Goal: Task Accomplishment & Management: Use online tool/utility

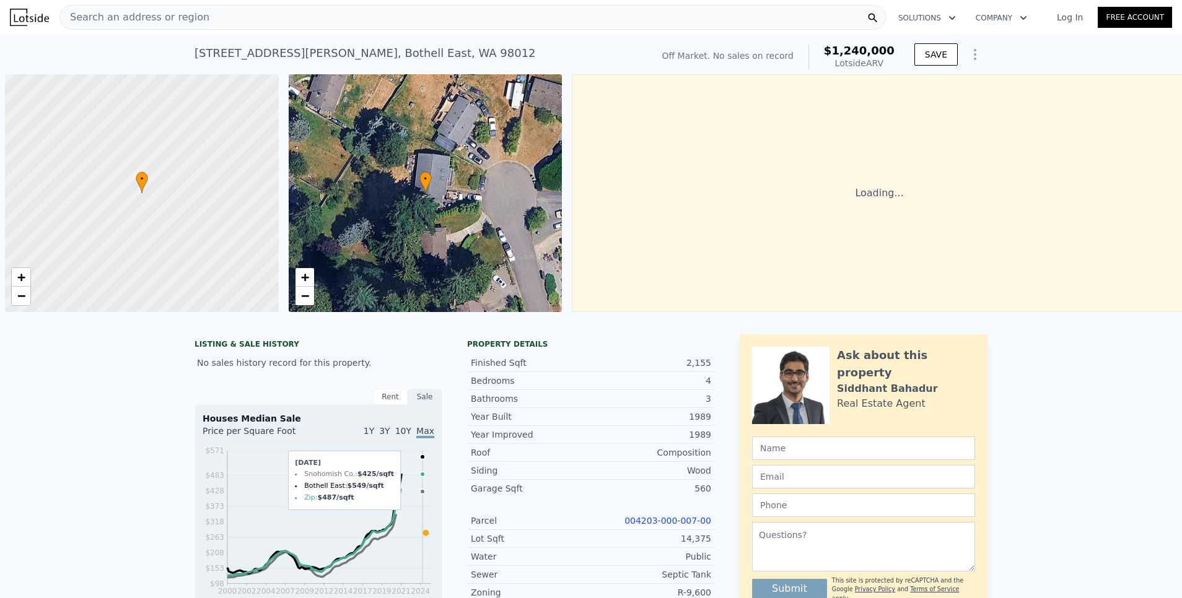
scroll to position [0, 5]
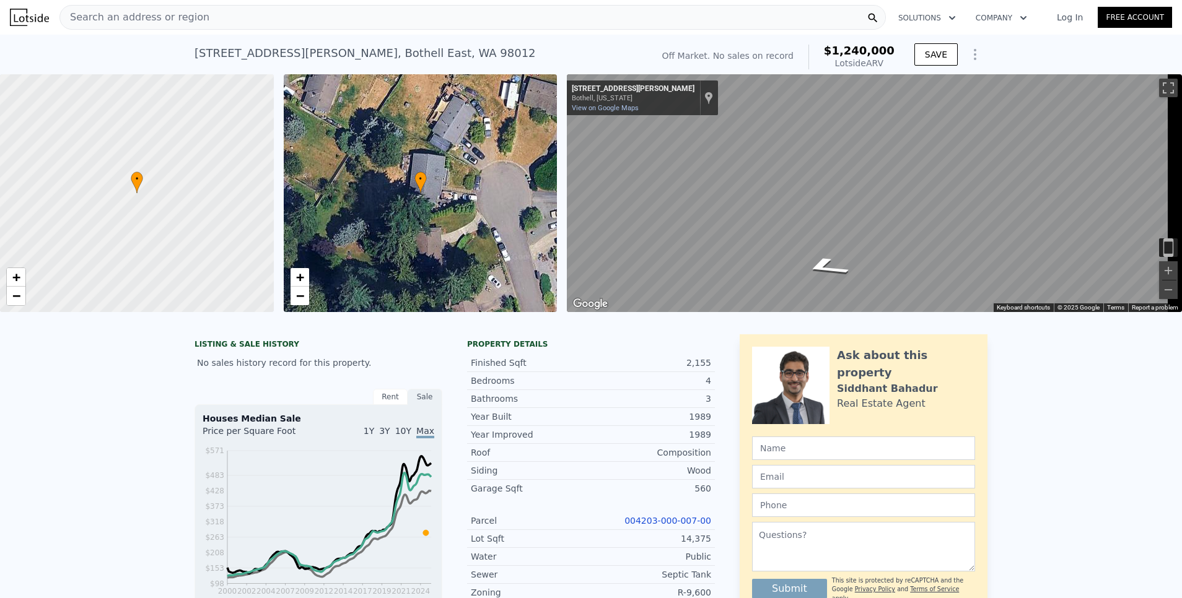
click at [467, 497] on div "Garage Sqft 560" at bounding box center [591, 488] width 248 height 17
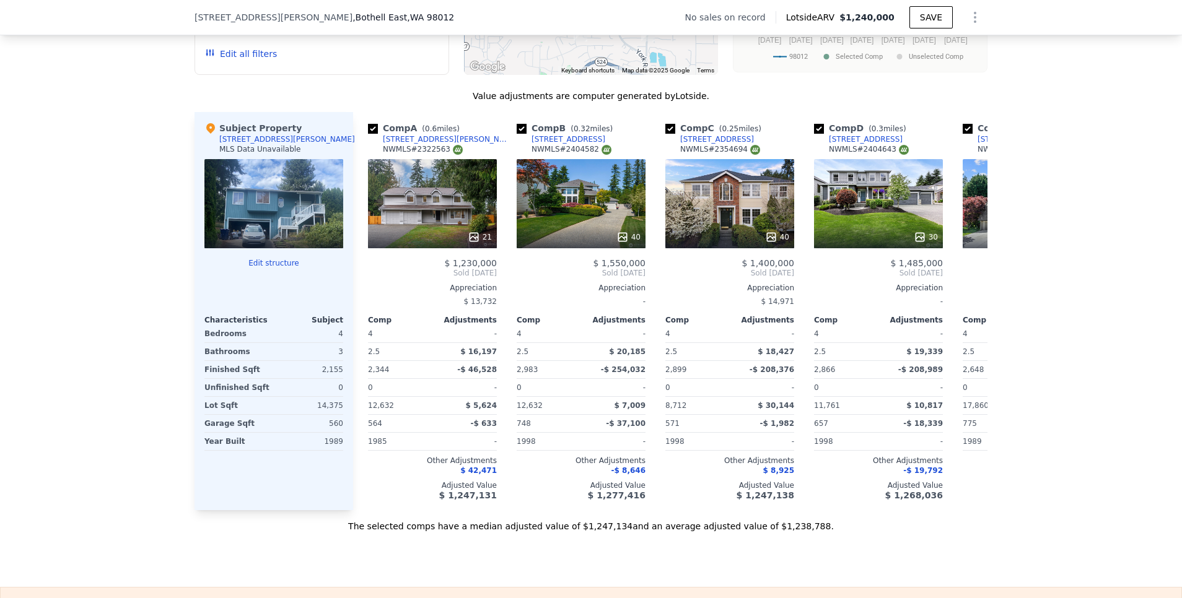
scroll to position [963, 0]
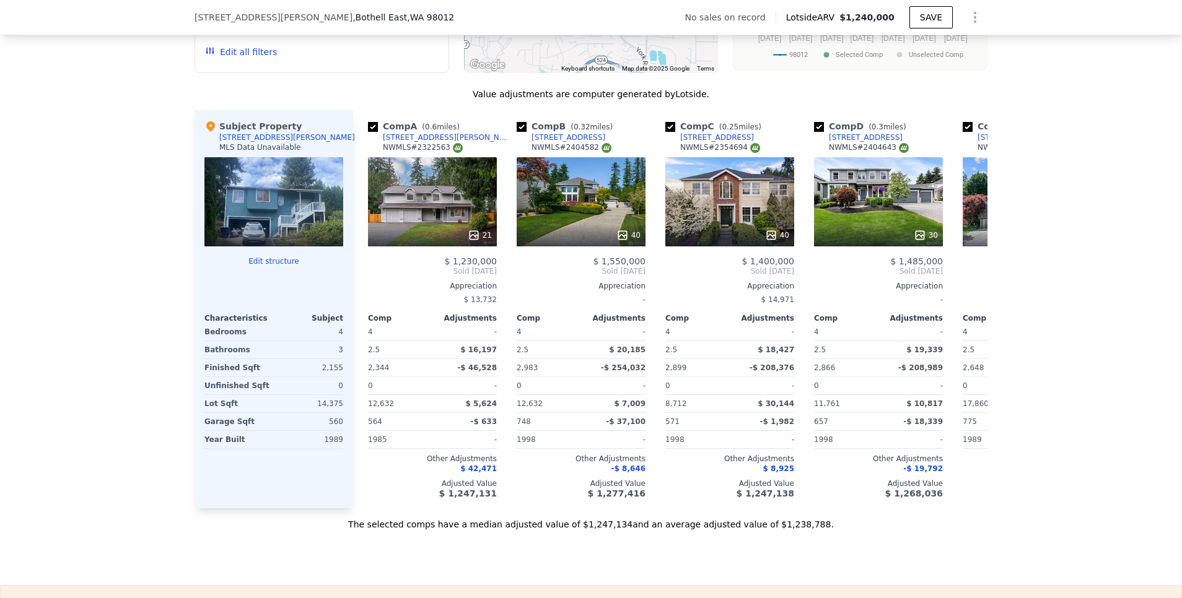
click at [569, 395] on div "0" at bounding box center [548, 385] width 62 height 17
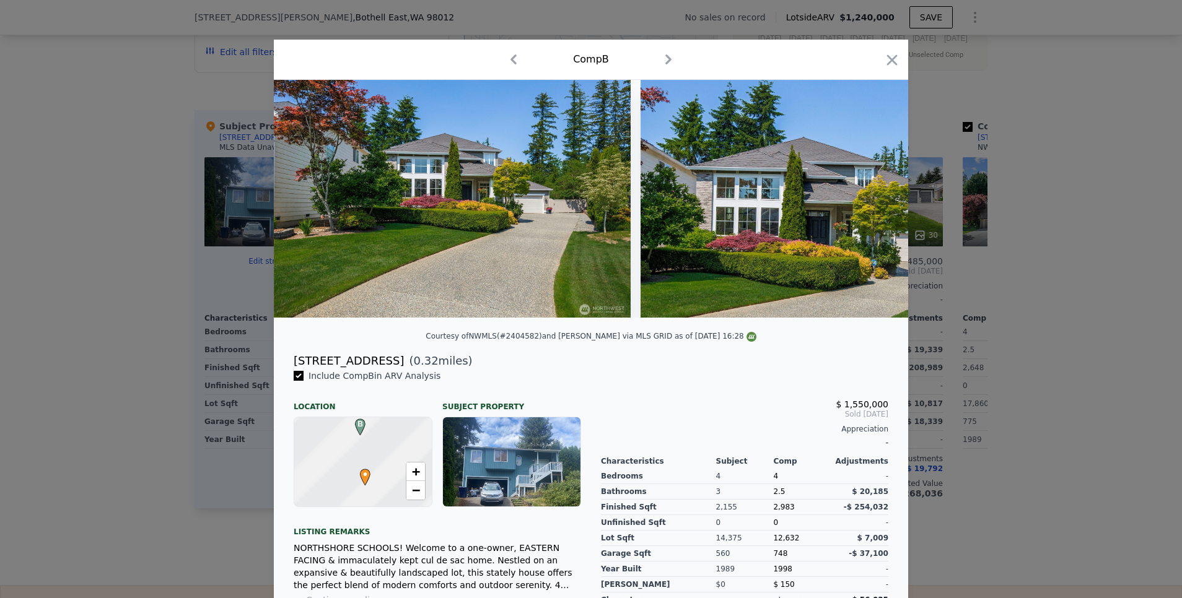
scroll to position [7, 0]
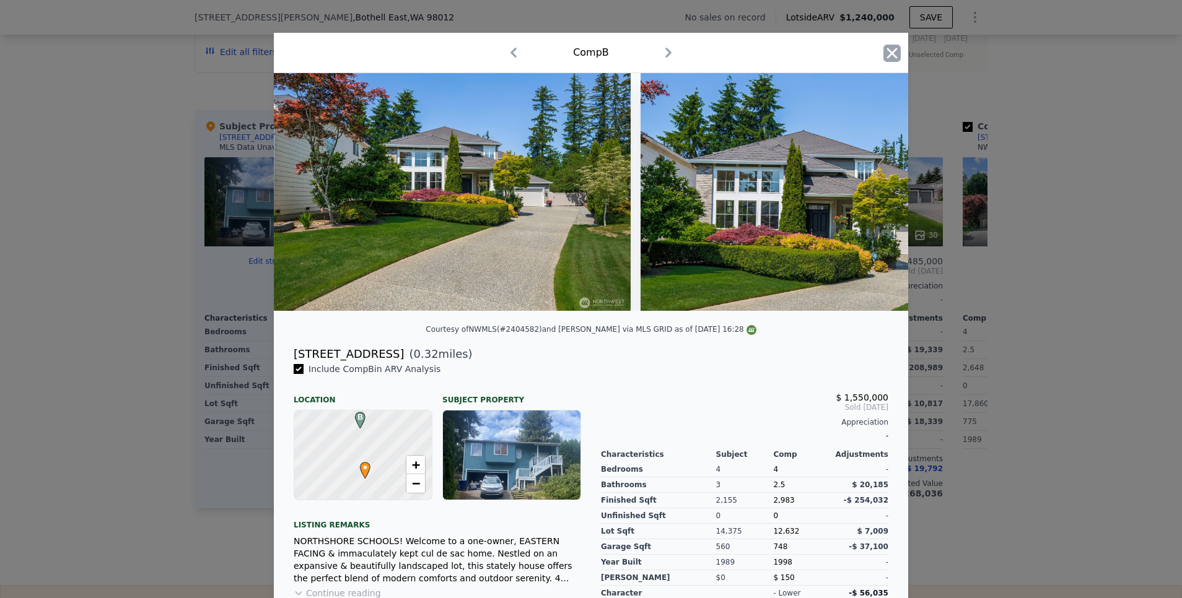
click at [893, 51] on icon "button" at bounding box center [891, 53] width 17 height 17
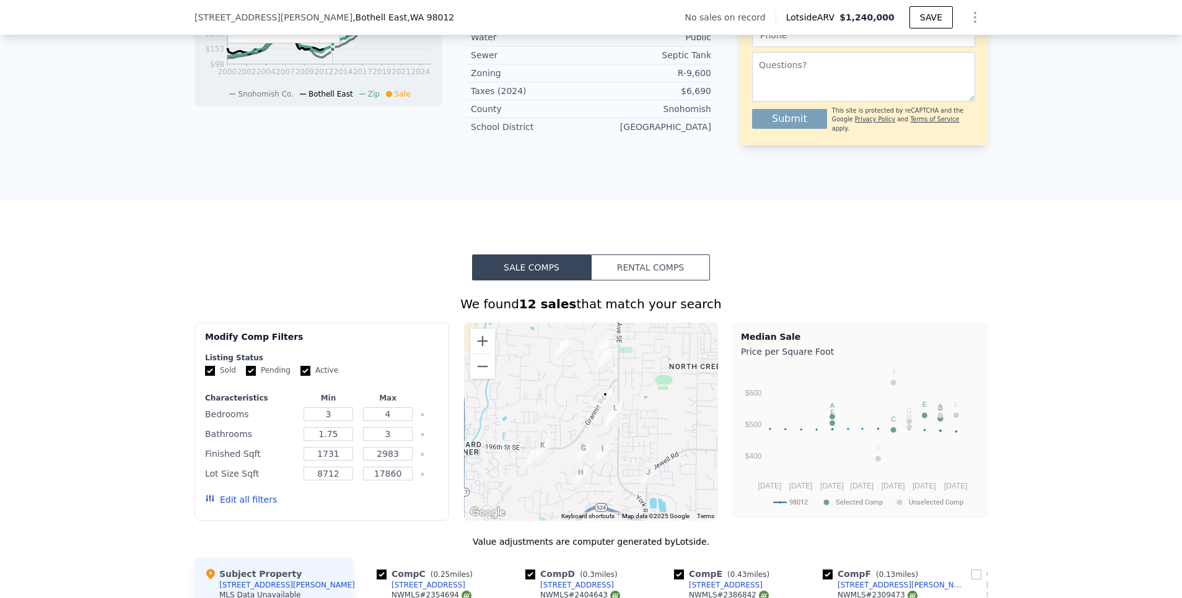
scroll to position [515, 0]
click at [474, 354] on button "Zoom in" at bounding box center [482, 341] width 25 height 25
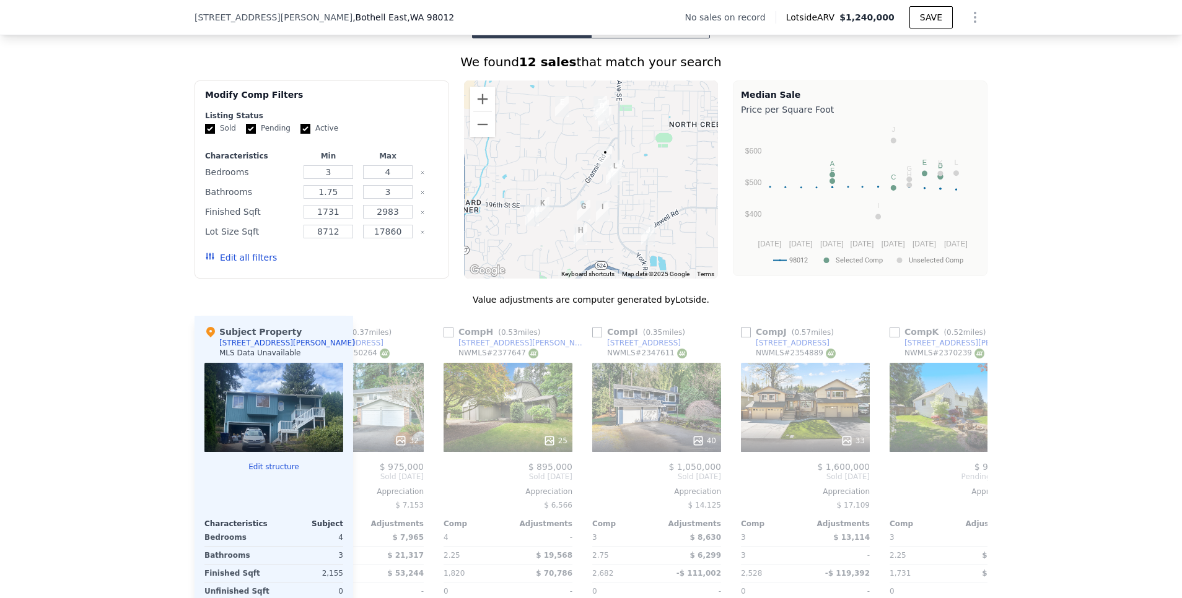
scroll to position [0, 1180]
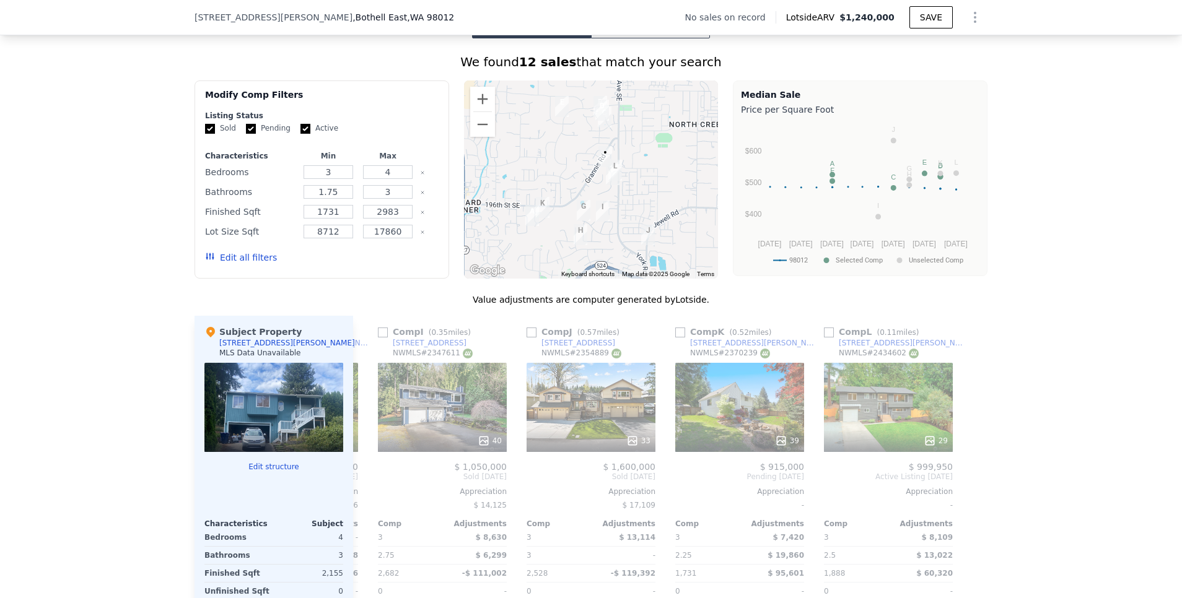
click at [637, 38] on button "Rental Comps" at bounding box center [650, 25] width 119 height 26
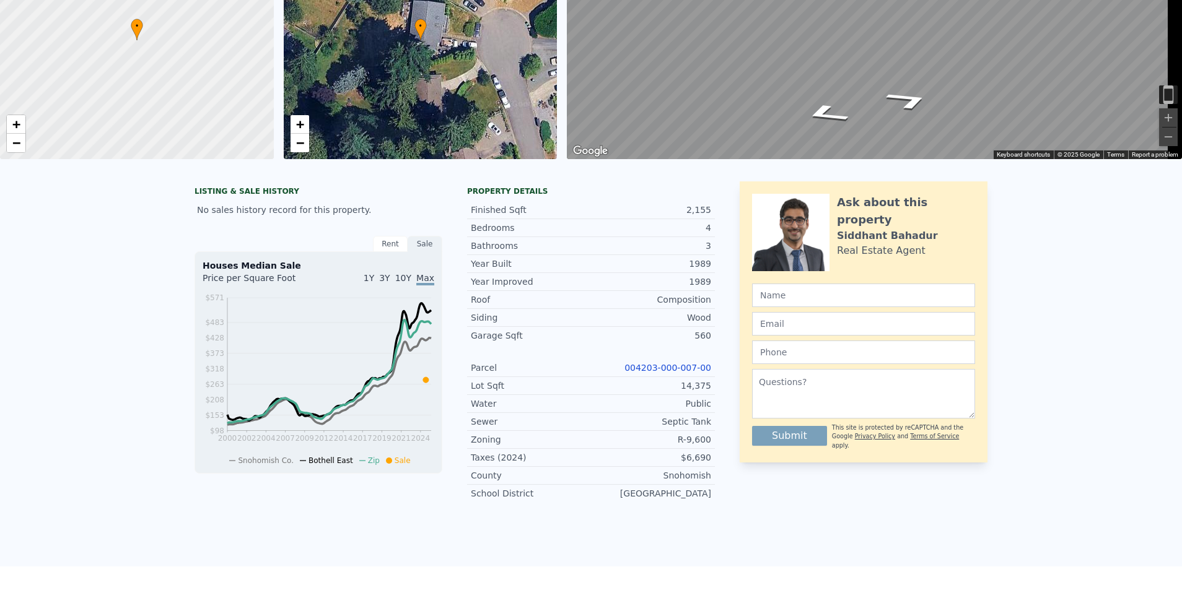
scroll to position [0, 0]
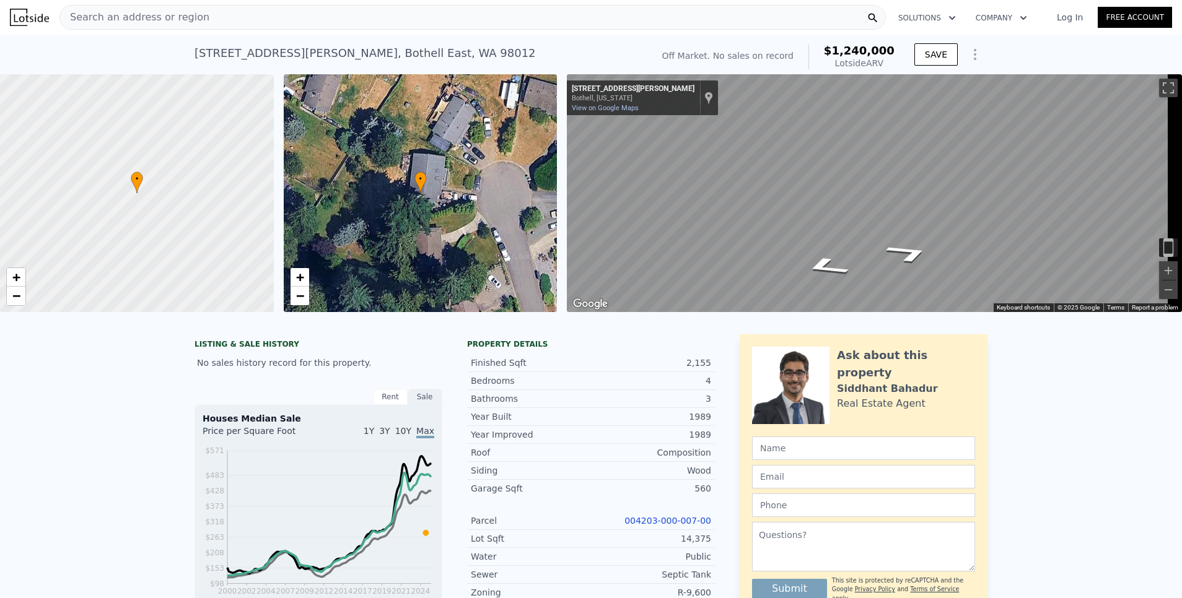
click at [211, 8] on div "Search an address or region" at bounding box center [472, 17] width 826 height 25
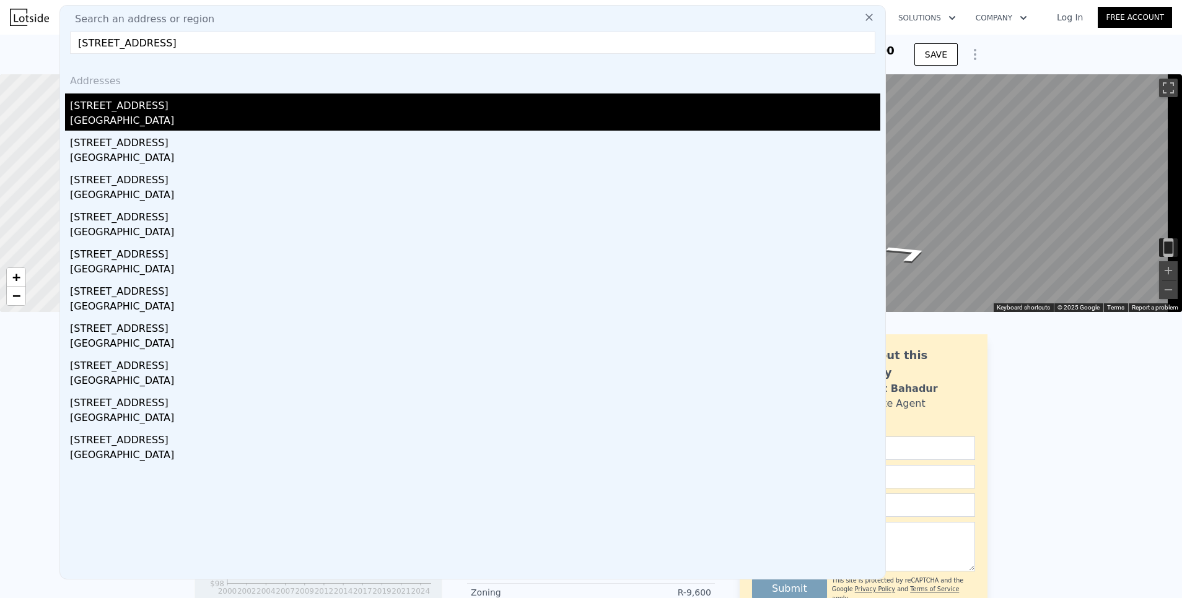
type input "[STREET_ADDRESS]"
click at [146, 105] on div "[STREET_ADDRESS]" at bounding box center [475, 104] width 810 height 20
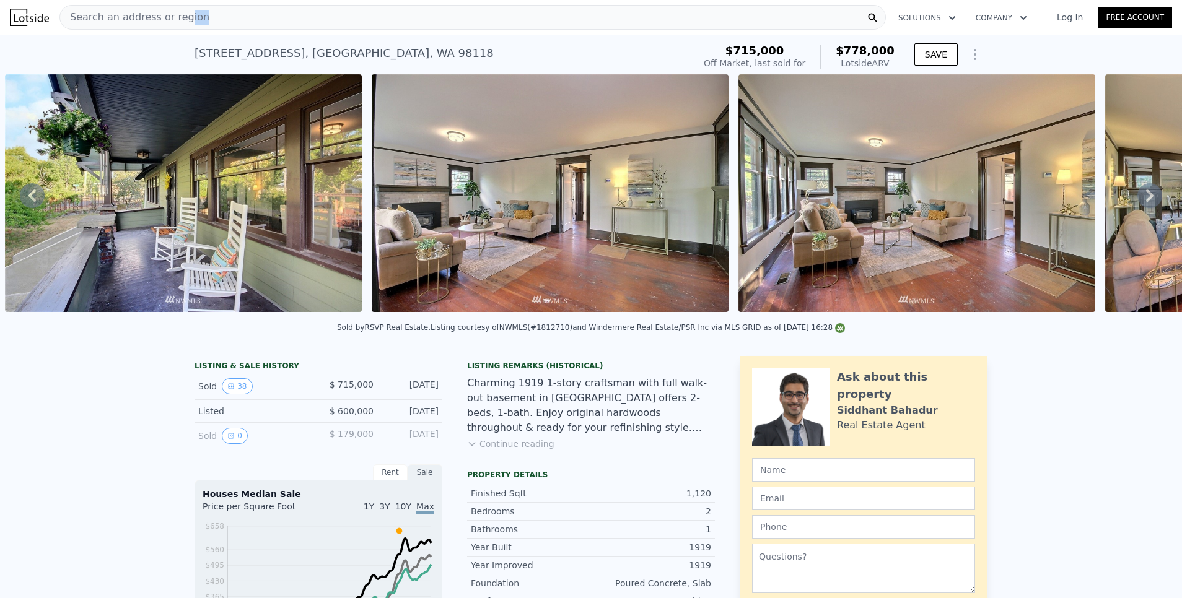
drag, startPoint x: 232, startPoint y: 23, endPoint x: 175, endPoint y: 7, distance: 59.1
click at [175, 7] on div "Search an address or region" at bounding box center [472, 17] width 826 height 25
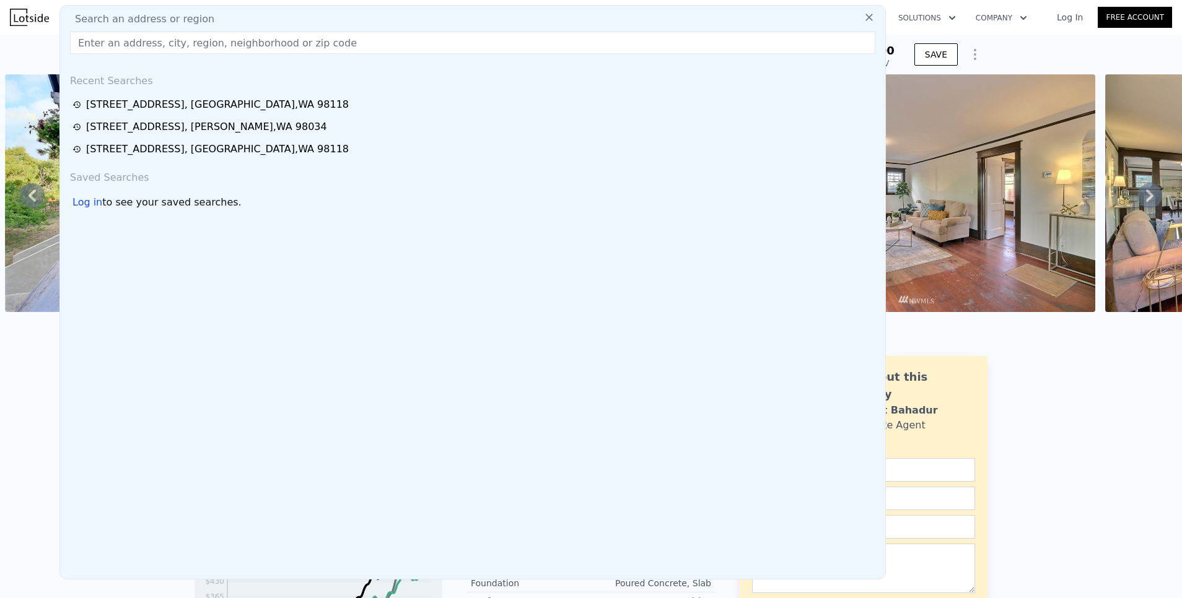
click at [175, 7] on div "Search an address or region Recent Searches [STREET_ADDRESS] [STREET_ADDRESS] […" at bounding box center [472, 292] width 826 height 575
click at [136, 43] on input "text" at bounding box center [472, 43] width 805 height 22
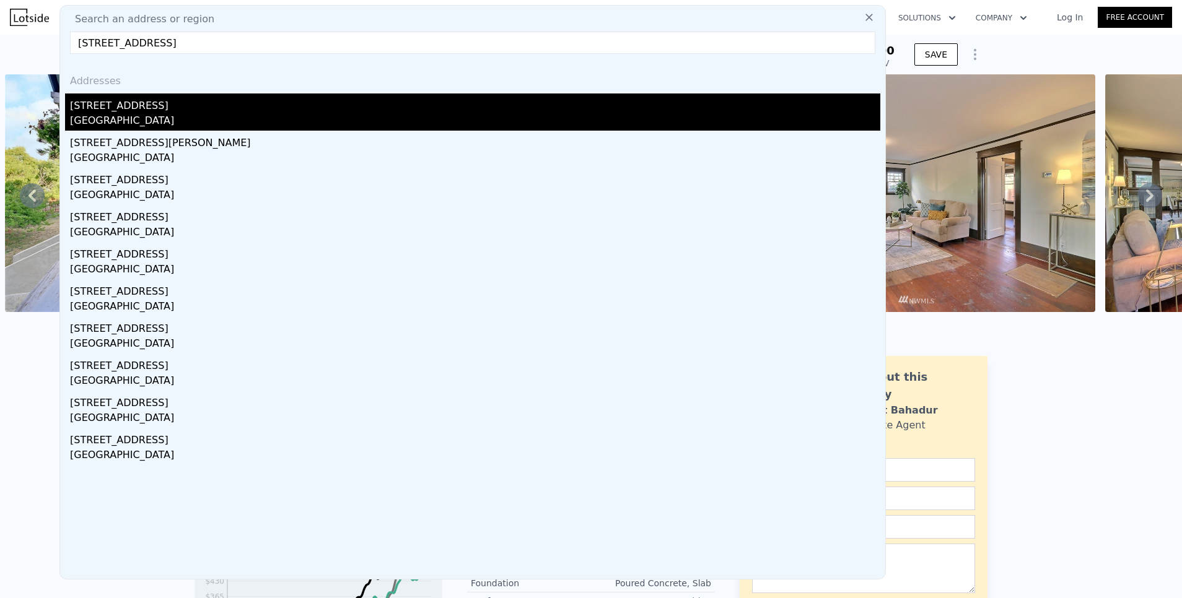
type input "[STREET_ADDRESS]"
click at [123, 112] on div "[STREET_ADDRESS]" at bounding box center [475, 104] width 810 height 20
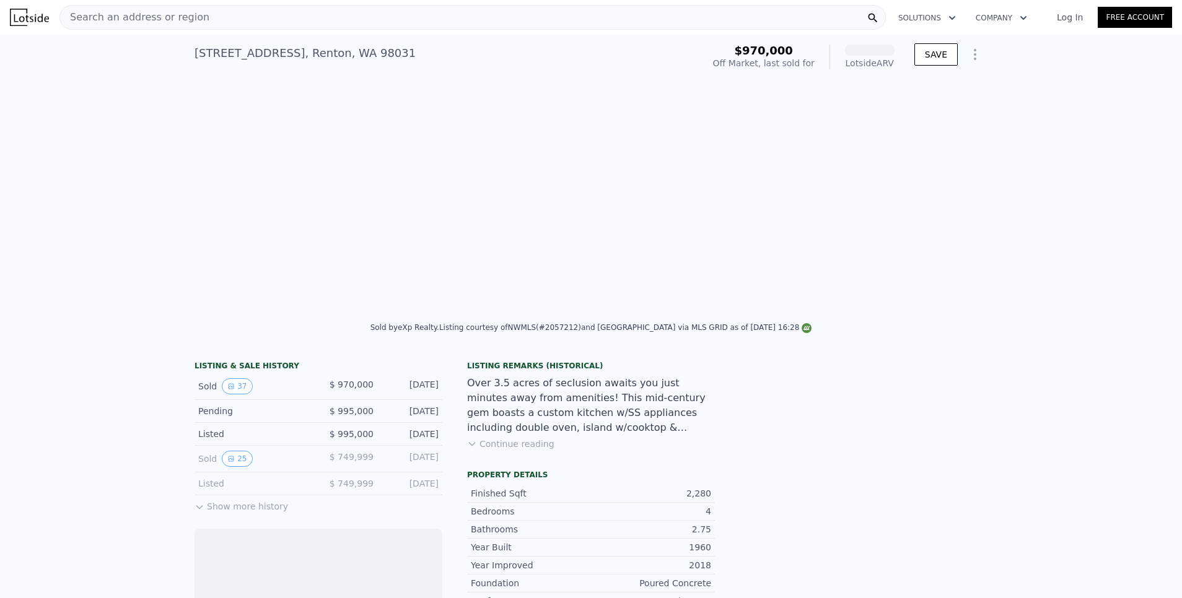
scroll to position [0, 1984]
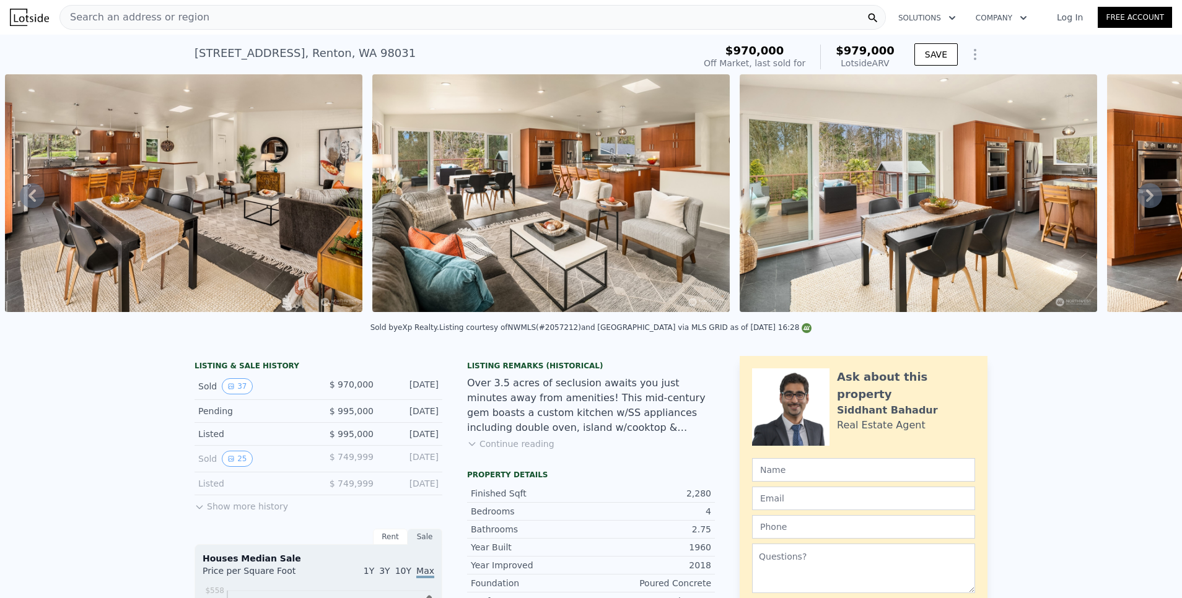
click at [214, 14] on div "Search an address or region" at bounding box center [472, 17] width 826 height 25
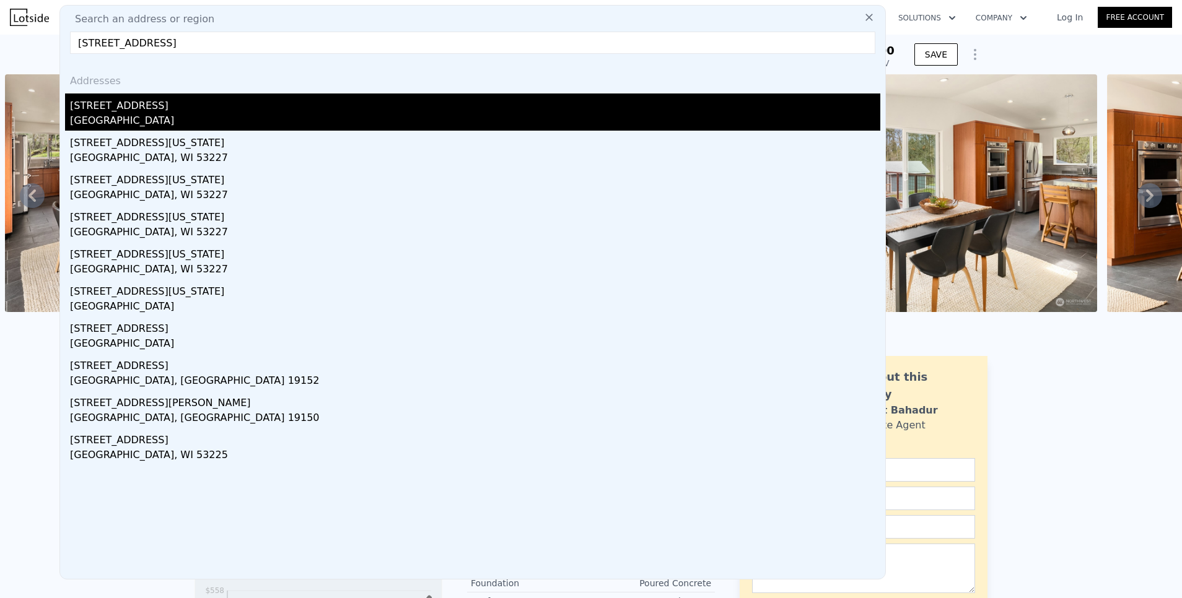
type input "[STREET_ADDRESS]"
click at [144, 104] on div "[STREET_ADDRESS]" at bounding box center [475, 104] width 810 height 20
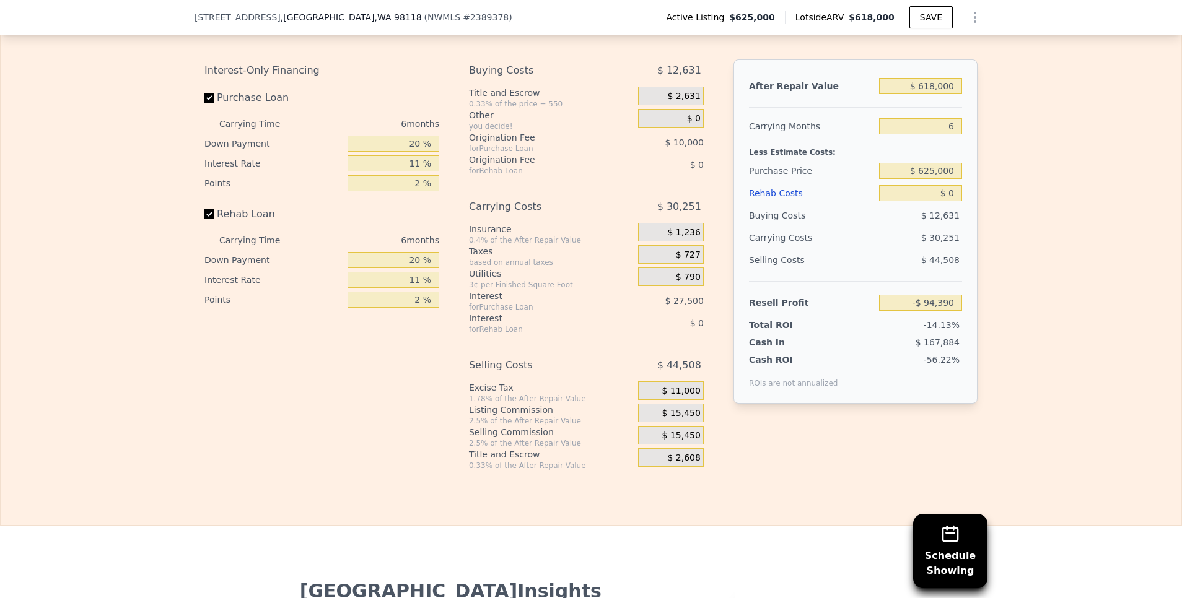
scroll to position [2018, 0]
click at [930, 178] on input "$ 625,000" at bounding box center [920, 170] width 83 height 16
type input "$ 350,000"
type input "$ 198,021"
click at [946, 201] on input "$ 0" at bounding box center [920, 193] width 83 height 16
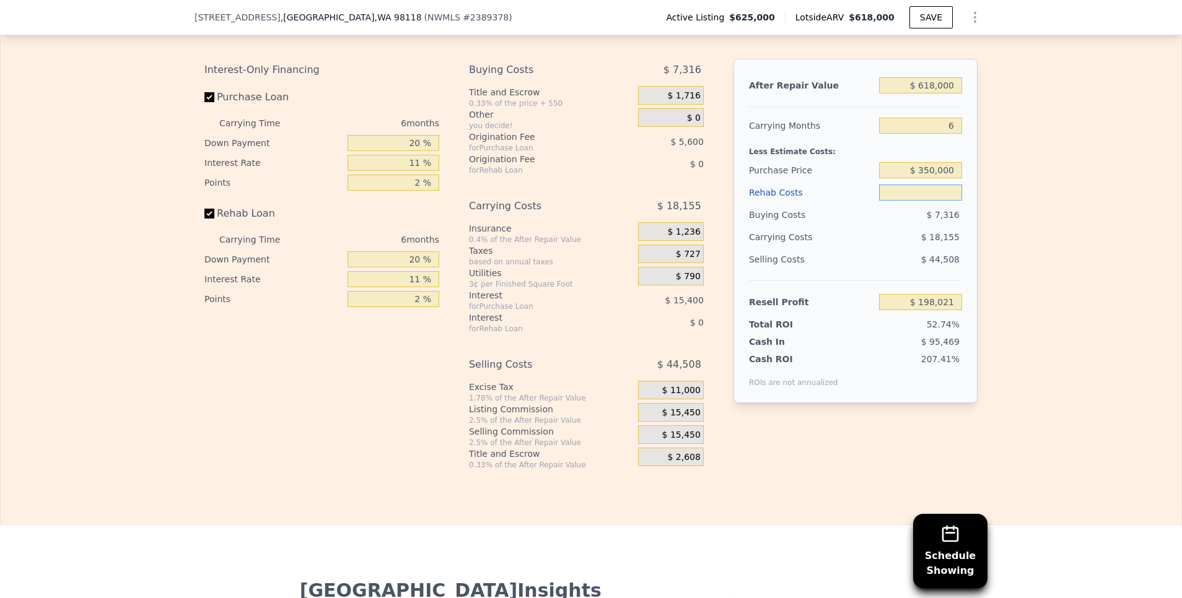
type input "$ 1"
type input "$ 198,020"
type input "$ 10"
type input "$ 198,011"
type input "$ 1,000"
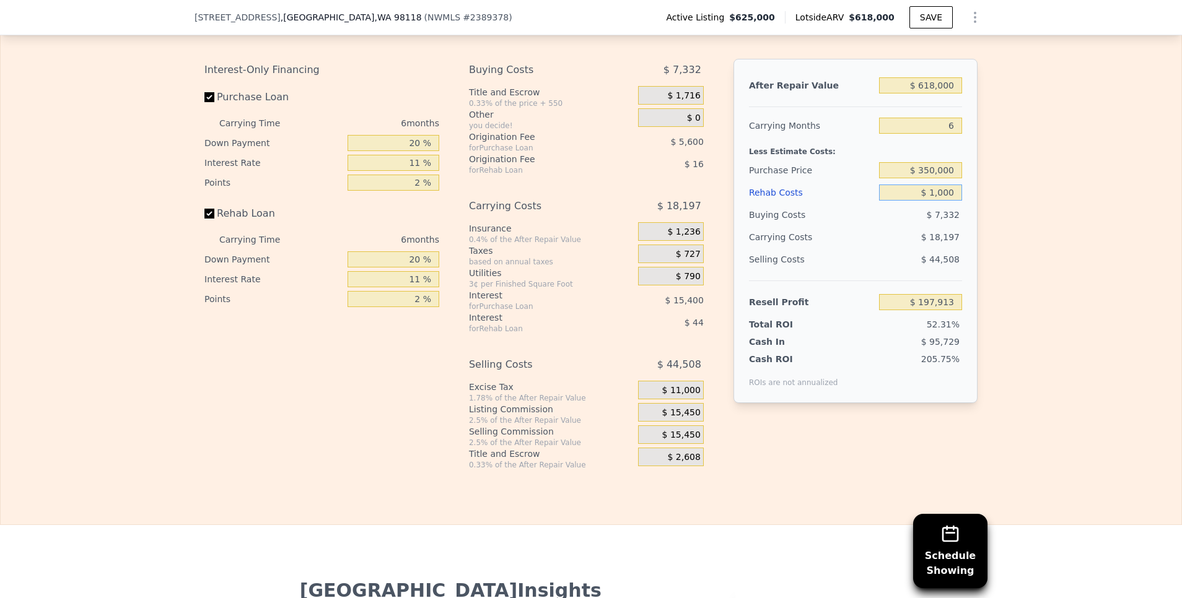
type input "$ 196,963"
type input "$ 10,000"
type input "$ 187,423"
type input "$ 100,000"
type input "$ 92,023"
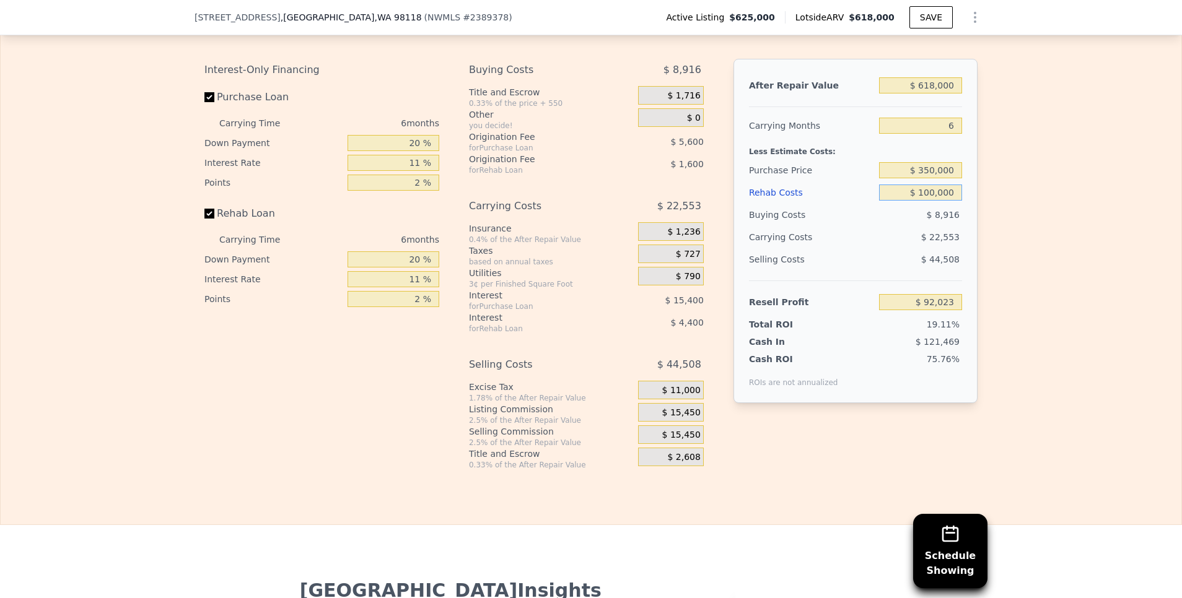
type input "$ 100,000"
click at [947, 134] on input "6" at bounding box center [920, 126] width 83 height 16
type input "5"
type input "$ 95,783"
type input "5"
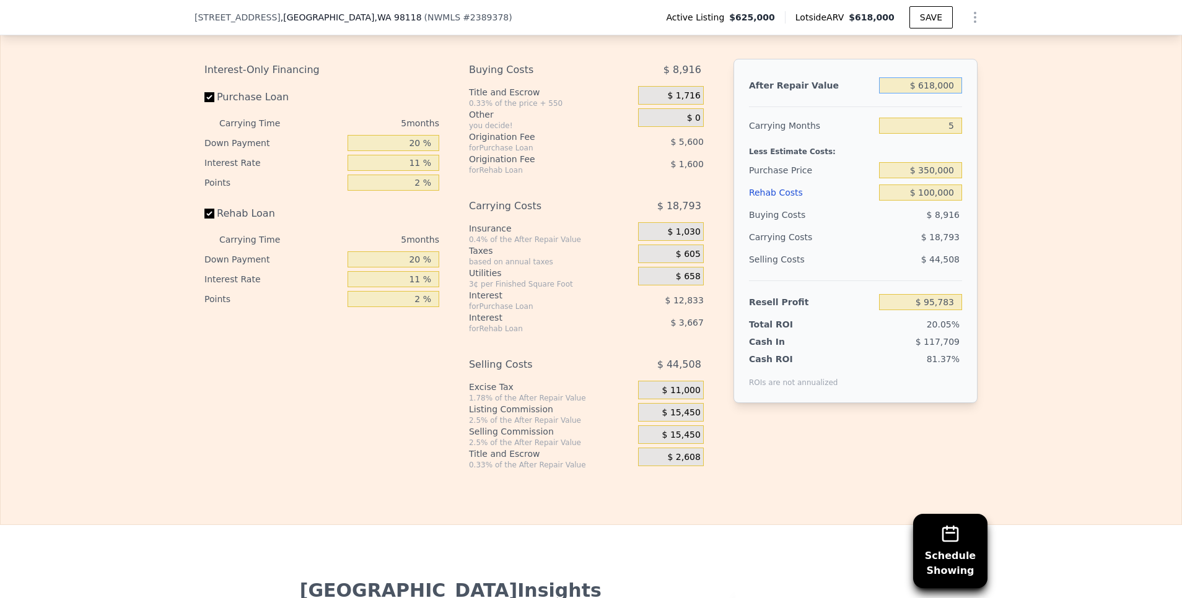
click at [930, 94] on input "$ 618,000" at bounding box center [920, 85] width 83 height 16
type input "$ 61,000"
type input "-$ 420,670"
type input "$ 6,000"
type input "-$ 471,666"
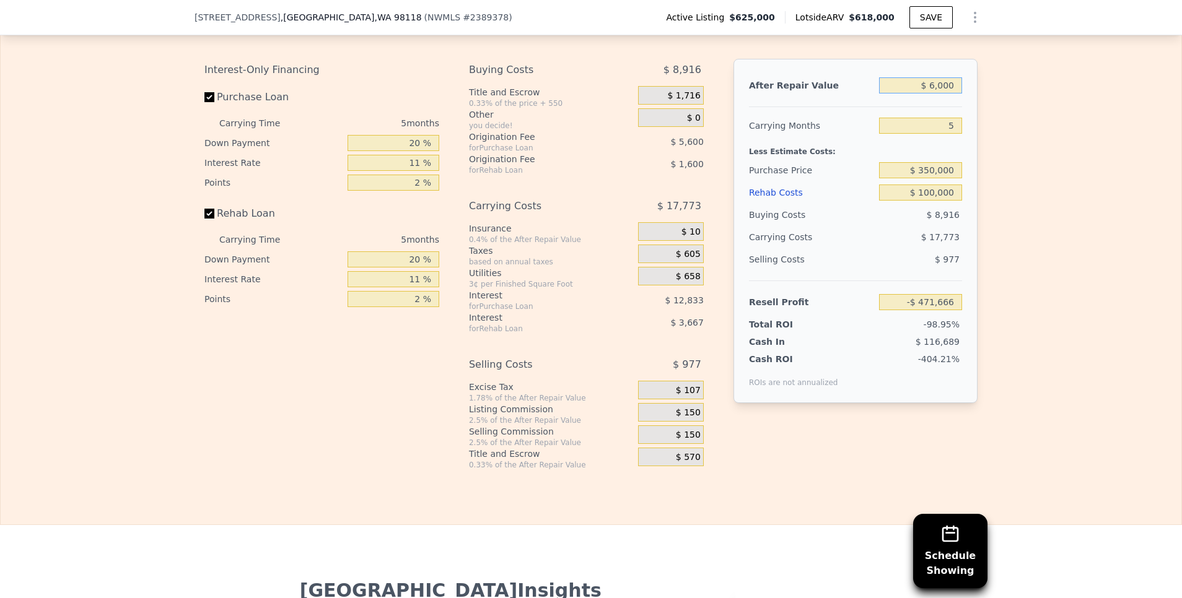
type input "$ 68,000"
type input "-$ 414,178"
type input "$ 685,000"
type input "$ 157,905"
type input "$ 685,000"
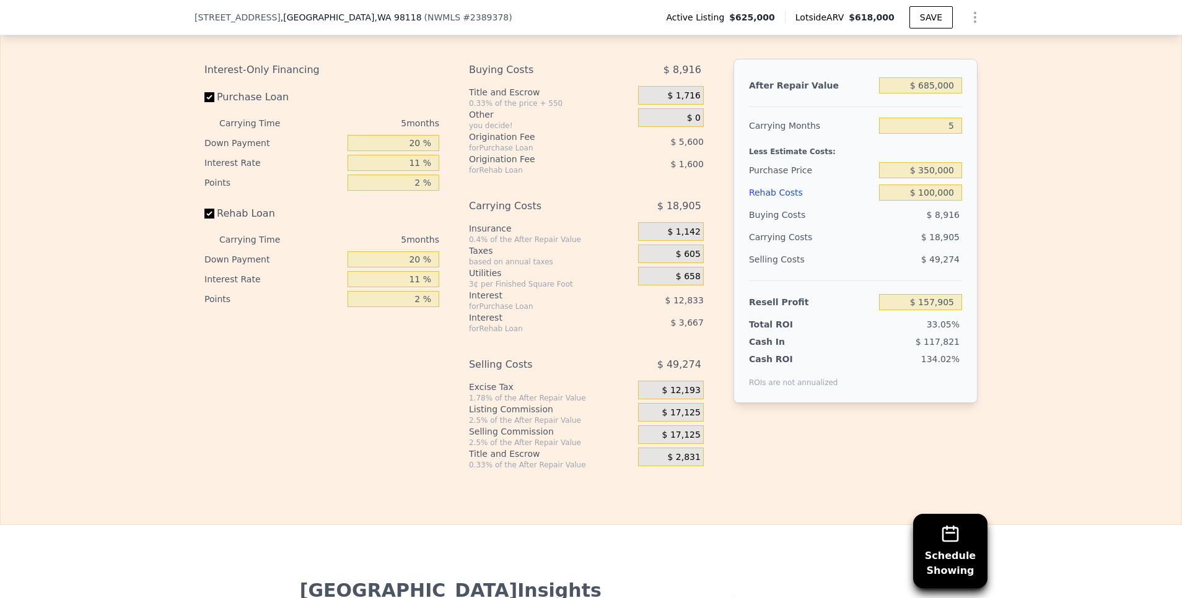
click at [1037, 175] on div "Edit the assumptions in yellow boxes. Input profit to calculate an offer price.…" at bounding box center [591, 239] width 1181 height 461
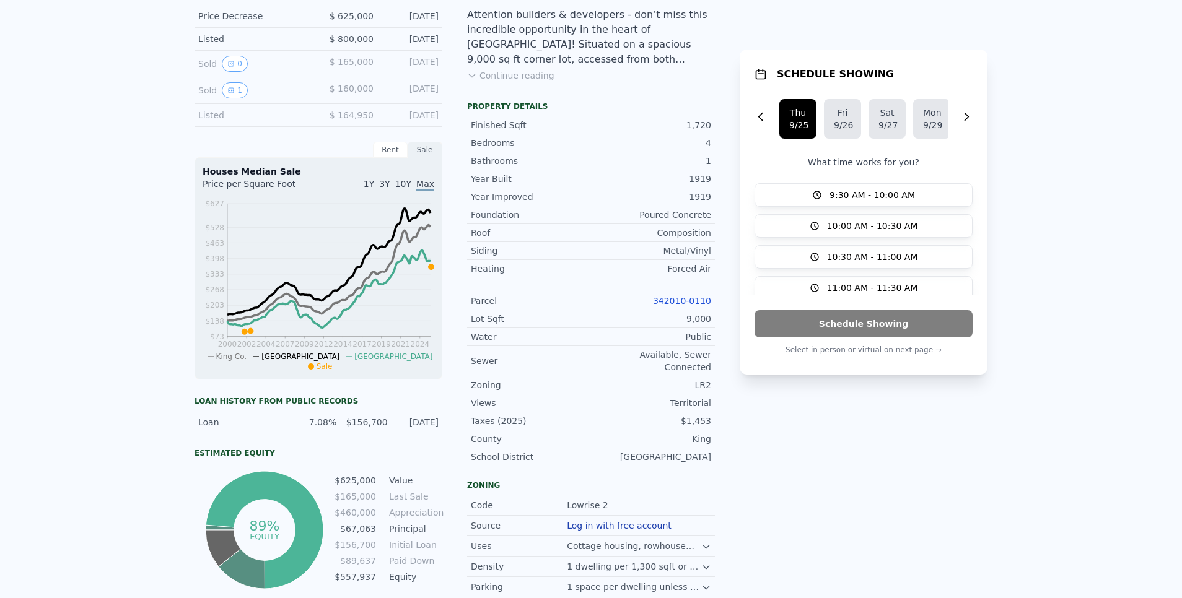
scroll to position [0, 0]
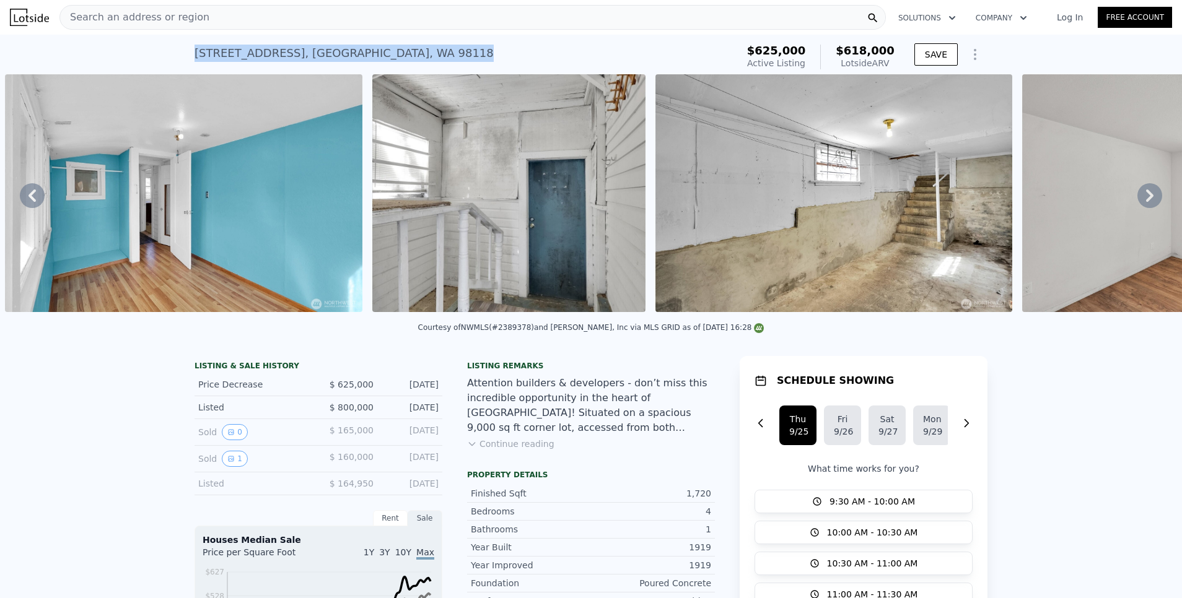
drag, startPoint x: 185, startPoint y: 50, endPoint x: 382, endPoint y: 61, distance: 197.4
click at [382, 61] on div "[STREET_ADDRESS] Active at $625k (~ARV $618k ) $625,000 Active Listing $618,000…" at bounding box center [591, 55] width 1182 height 40
drag, startPoint x: 382, startPoint y: 61, endPoint x: 296, endPoint y: 54, distance: 86.4
copy div "[STREET_ADDRESS]"
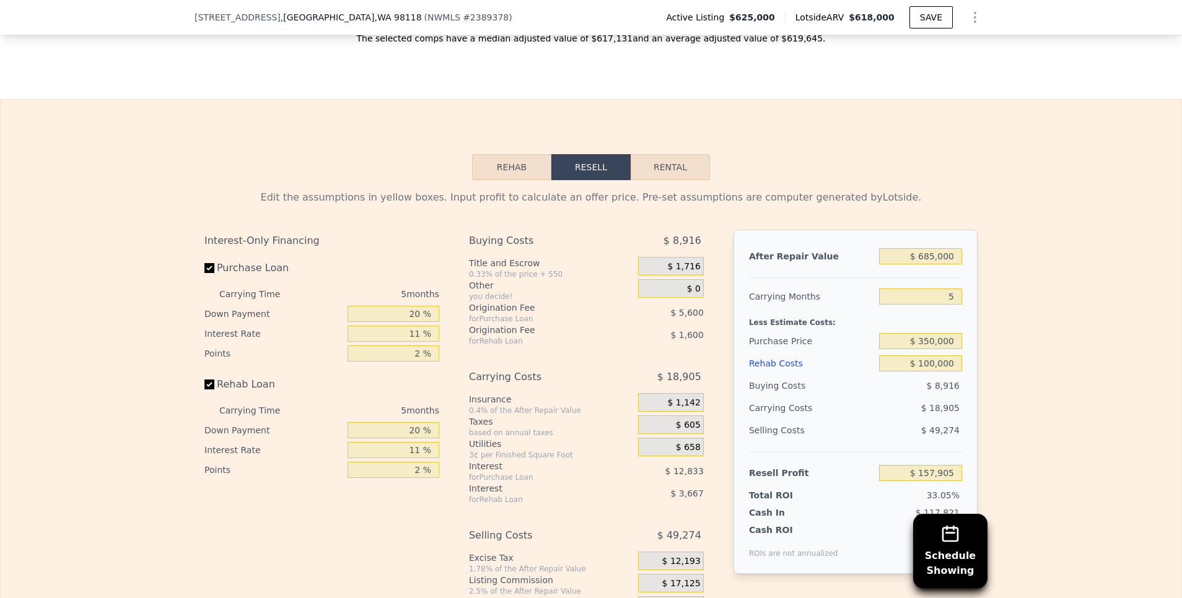
scroll to position [1848, 0]
click at [930, 370] on input "$ 100,000" at bounding box center [920, 362] width 83 height 16
type input "$ 1,000"
type input "$ 262,119"
type input "$ 18,000"
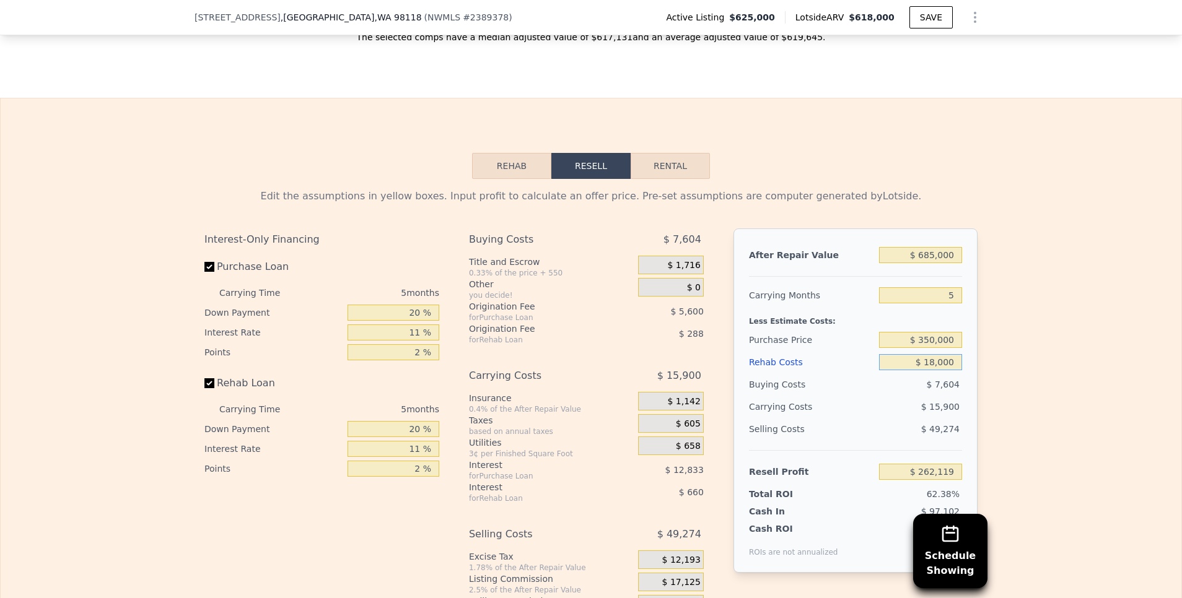
type input "$ 244,222"
type input "$ 180,000"
type input "$ 73,690"
type input "$ 180,000"
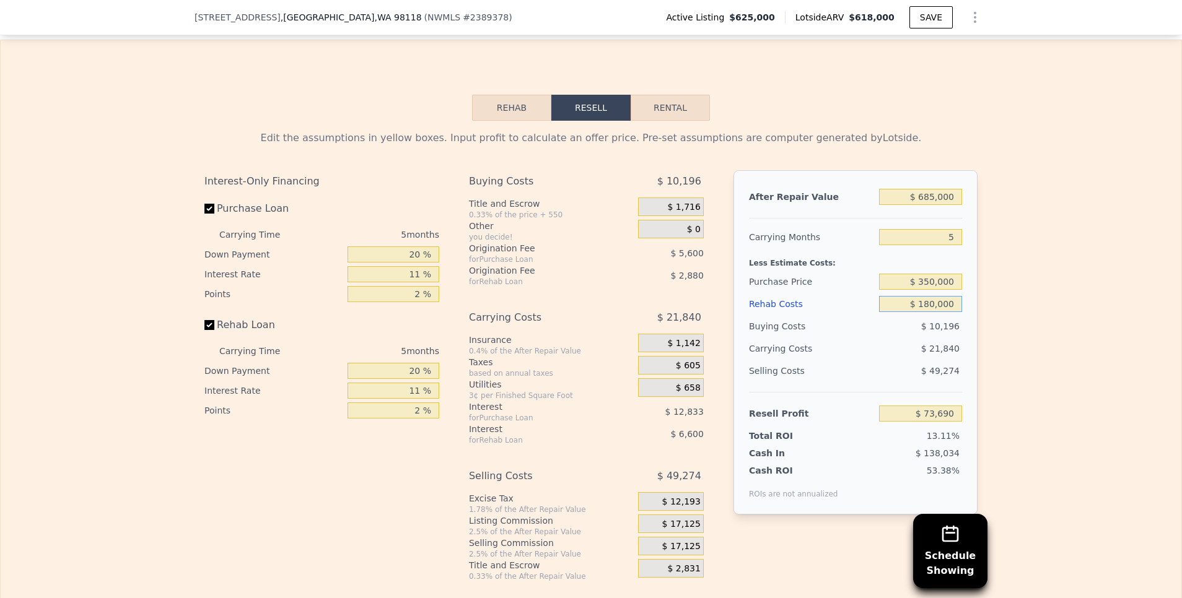
scroll to position [1908, 0]
click at [1031, 395] on div "Edit the assumptions in yellow boxes. Input profit to calculate an offer price.…" at bounding box center [591, 350] width 1181 height 461
click at [1009, 326] on div "Edit the assumptions in yellow boxes. Input profit to calculate an offer price.…" at bounding box center [591, 350] width 1181 height 461
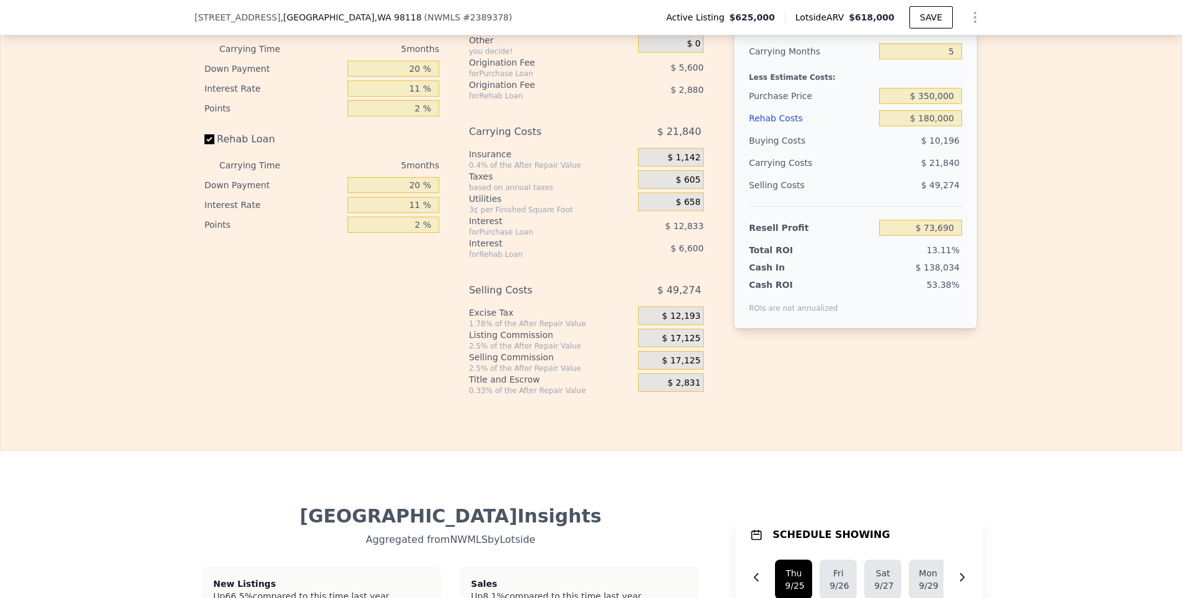
scroll to position [2081, 0]
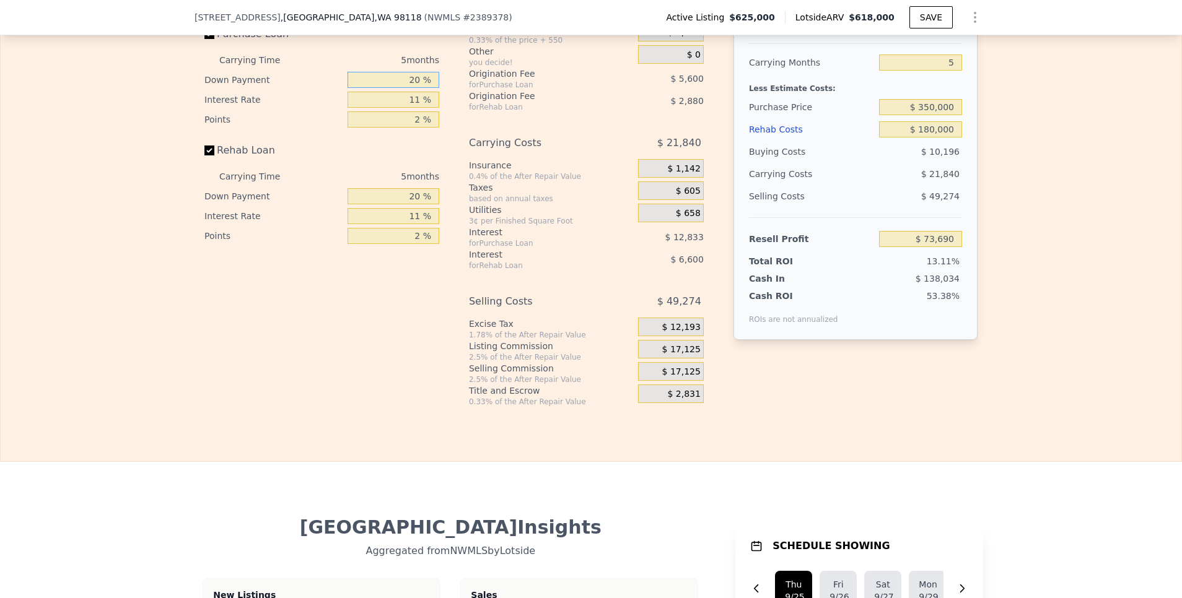
click at [411, 88] on input "20 %" at bounding box center [394, 80] width 92 height 16
click at [413, 88] on input "20 %" at bounding box center [394, 80] width 92 height 16
type input "2 %"
type input "$ 69,545"
type input "1 %"
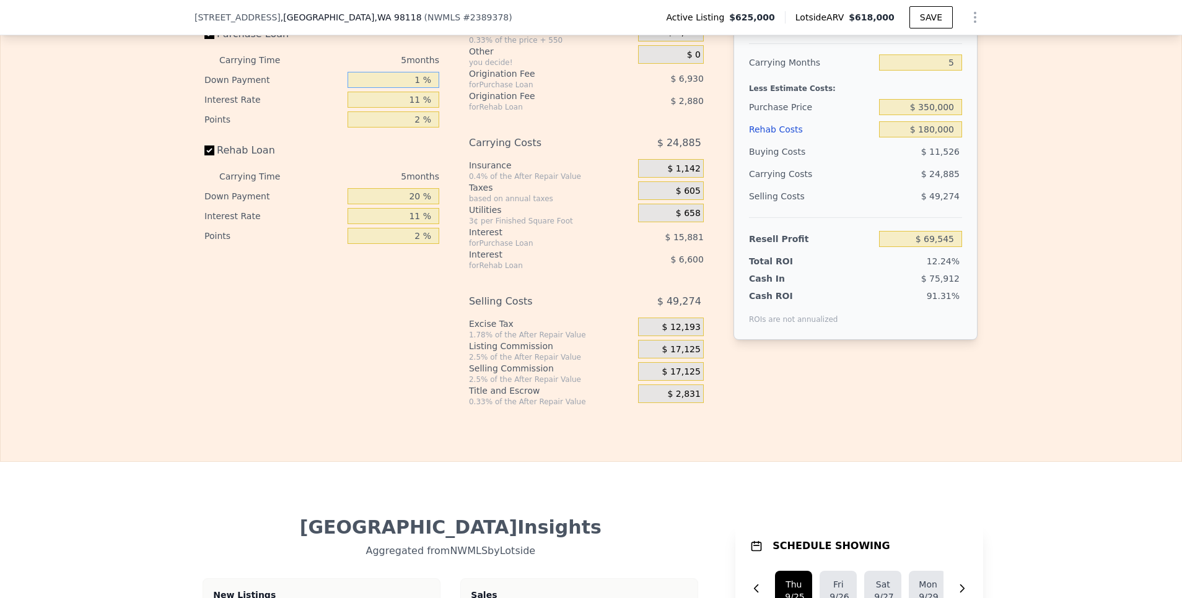
type input "$ 69,315"
type input "10 %"
type input "$ 71,385"
type input "10 %"
click at [414, 204] on input "20 %" at bounding box center [394, 196] width 92 height 16
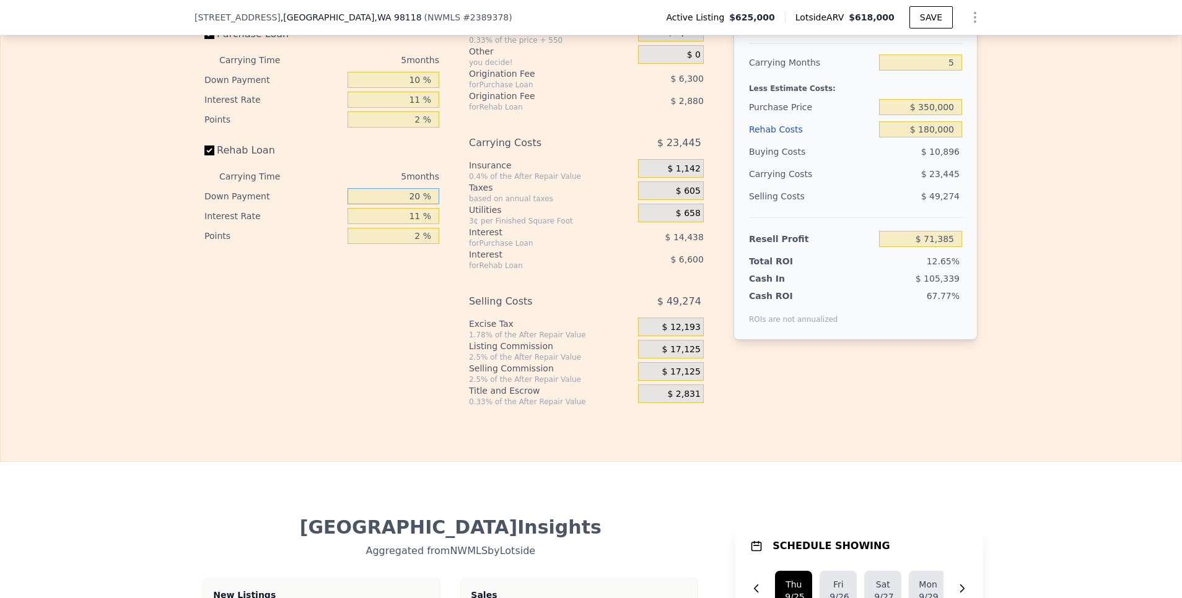
type input "2 %"
type input "$ 69,252"
type input "1 %"
type input "$ 69,131"
type input "10 %"
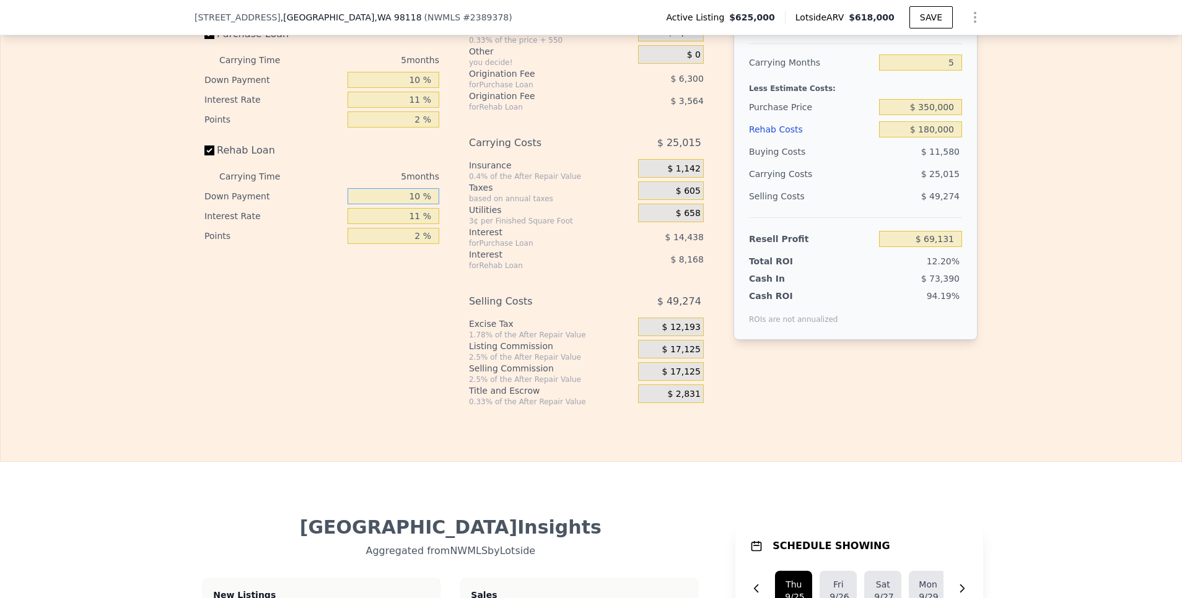
type input "$ 70,200"
type input "10 %"
click at [972, 440] on div "Rehab Resell Rental Edit the assumptions in yellow boxes. Input profit to calcu…" at bounding box center [591, 163] width 1182 height 597
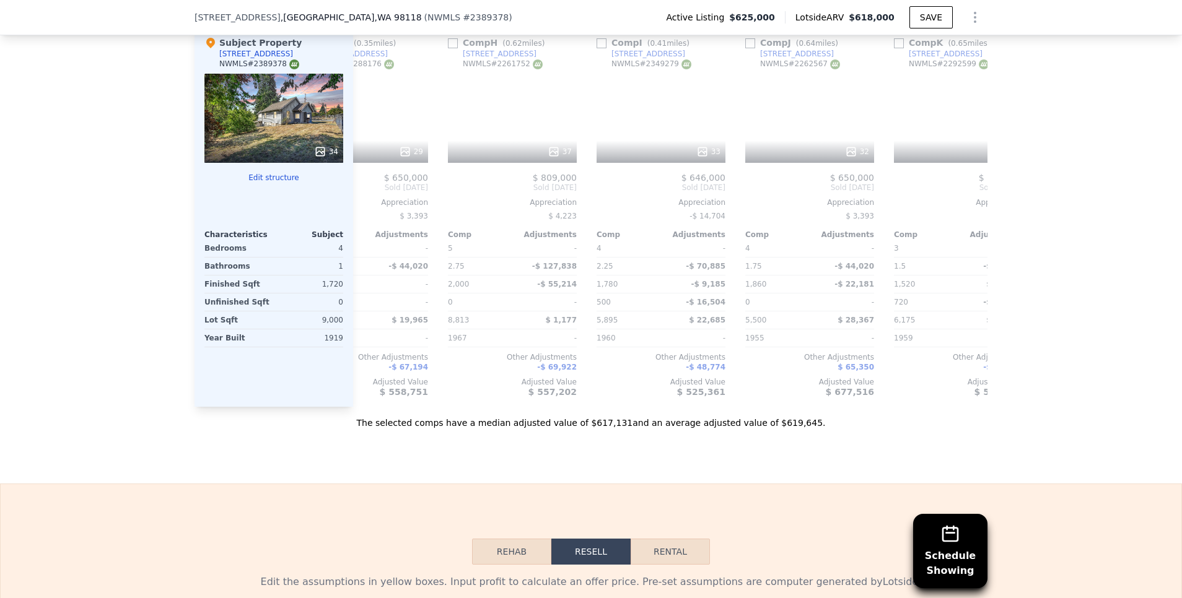
scroll to position [0, 1180]
